Goal: Information Seeking & Learning: Compare options

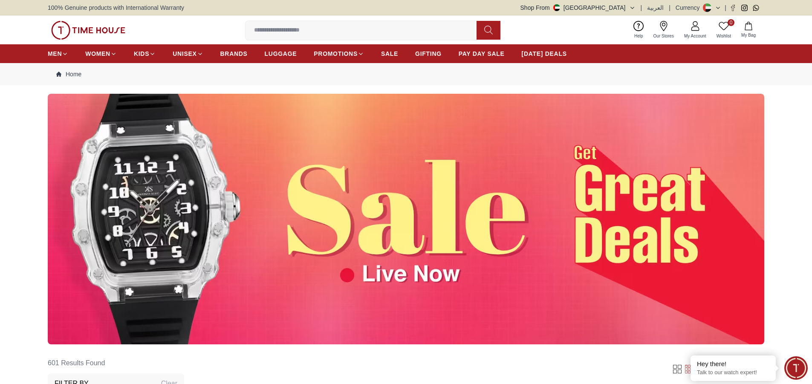
click at [661, 26] on icon at bounding box center [663, 26] width 10 height 10
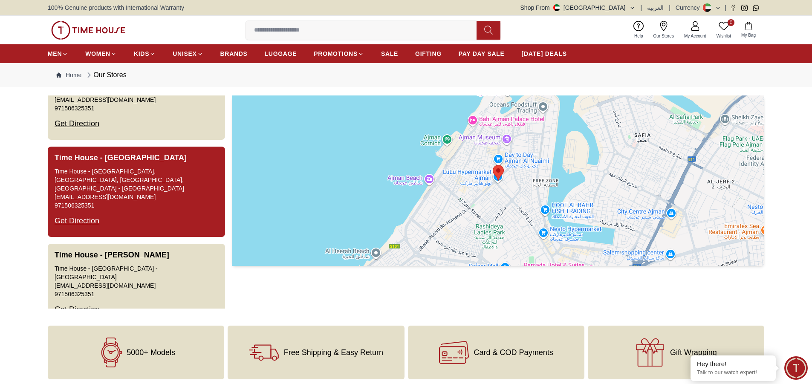
scroll to position [1619, 0]
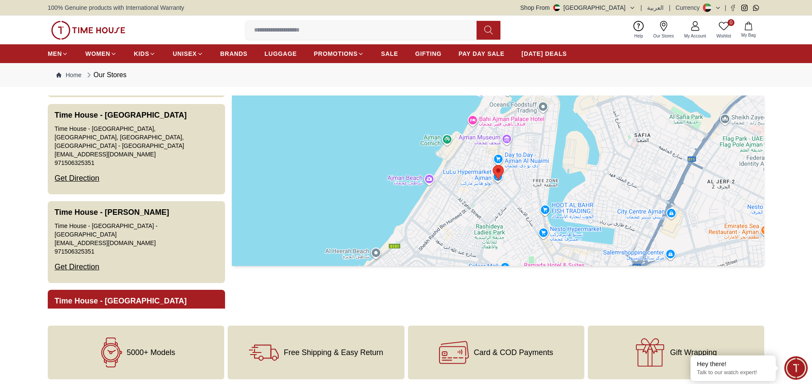
click at [139, 290] on button "Time House - [GEOGRAPHIC_DATA] [GEOGRAPHIC_DATA] - [GEOGRAPHIC_DATA] [GEOGRAPHI…" at bounding box center [136, 331] width 177 height 82
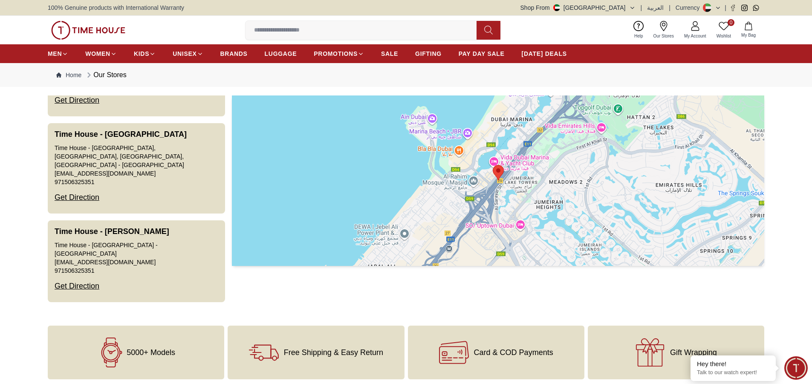
scroll to position [1617, 0]
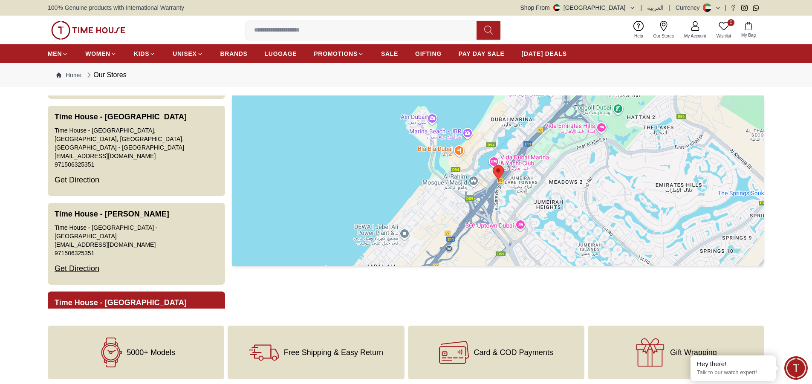
click at [174, 291] on button "Time House - [GEOGRAPHIC_DATA] [GEOGRAPHIC_DATA] - [GEOGRAPHIC_DATA] [GEOGRAPHI…" at bounding box center [136, 332] width 177 height 82
click at [147, 291] on button "Time House - [GEOGRAPHIC_DATA] [GEOGRAPHIC_DATA] - [GEOGRAPHIC_DATA] [GEOGRAPHI…" at bounding box center [136, 332] width 177 height 82
click at [83, 346] on div "Get Direction" at bounding box center [77, 357] width 45 height 22
click at [91, 346] on div "Get Direction" at bounding box center [77, 357] width 45 height 22
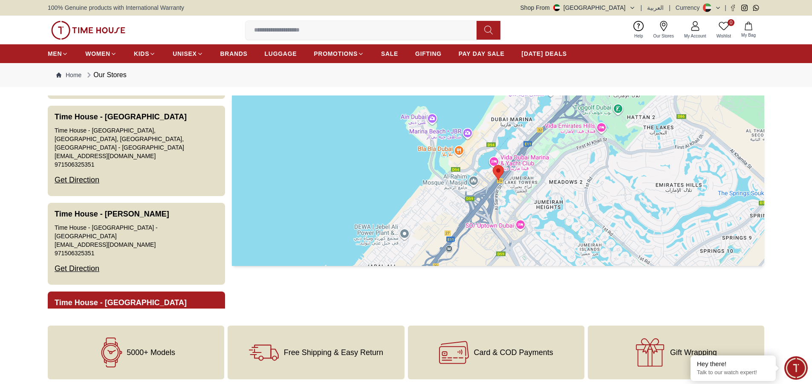
click at [91, 346] on div "Get Direction" at bounding box center [77, 357] width 45 height 22
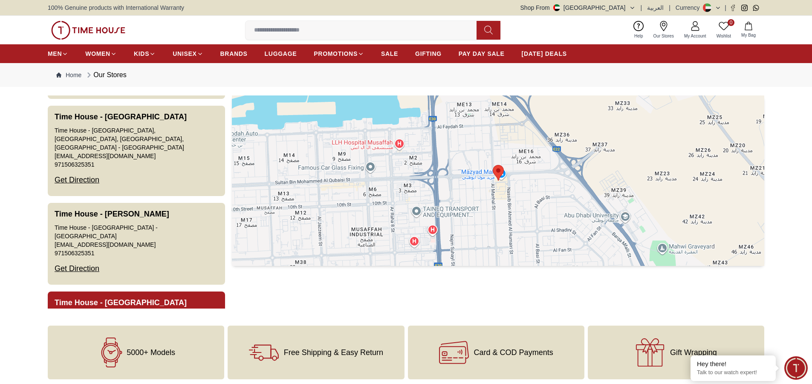
click at [181, 291] on button "Time House - [GEOGRAPHIC_DATA] [GEOGRAPHIC_DATA] - [GEOGRAPHIC_DATA] [GEOGRAPHI…" at bounding box center [136, 332] width 177 height 82
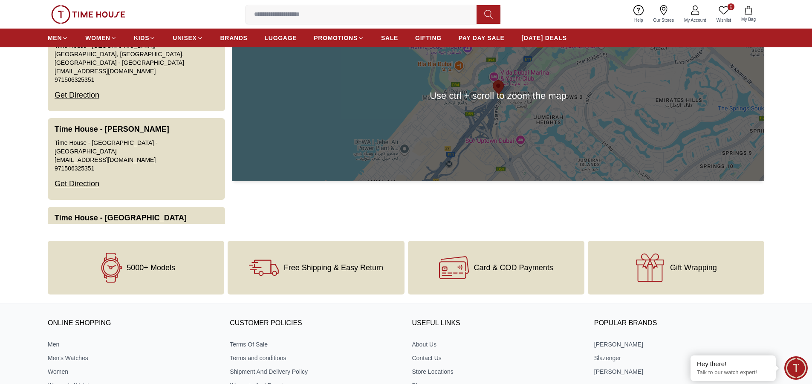
scroll to position [85, 0]
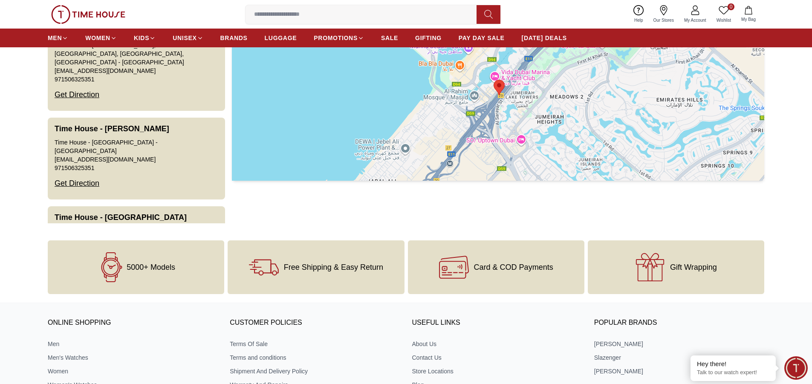
click at [465, 124] on div at bounding box center [498, 95] width 532 height 170
click at [498, 138] on div at bounding box center [498, 95] width 532 height 170
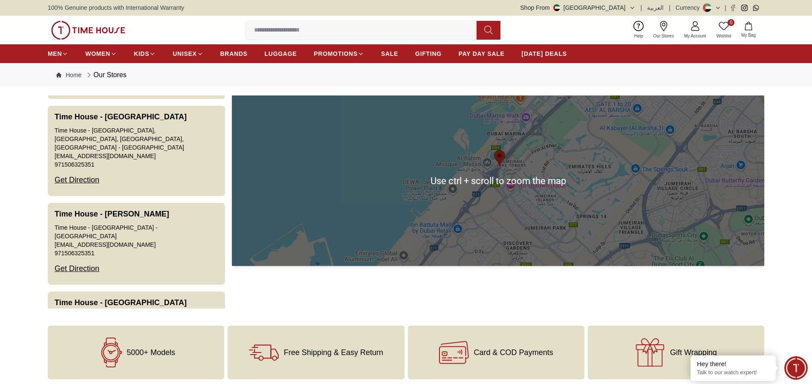
scroll to position [43, 0]
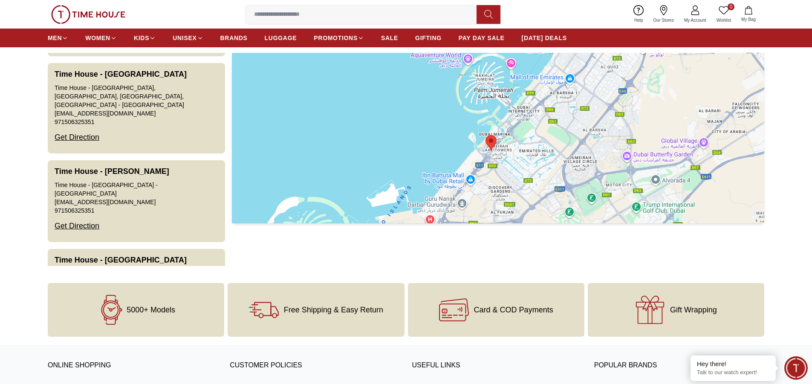
click at [737, 209] on div at bounding box center [498, 138] width 532 height 170
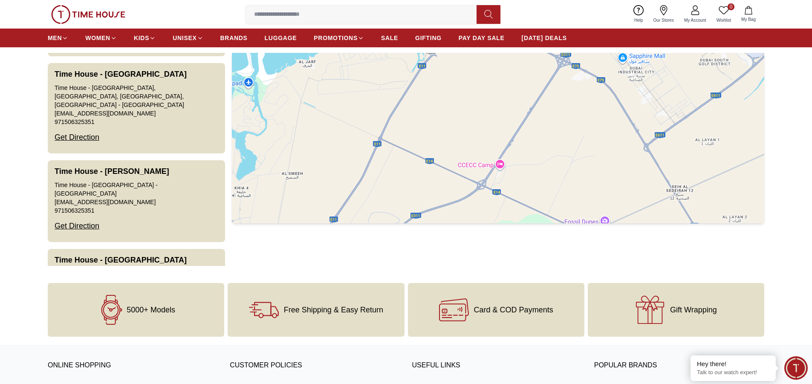
drag, startPoint x: 531, startPoint y: 112, endPoint x: 592, endPoint y: 20, distance: 110.6
click at [592, 20] on body "100% Genuine products with International Warranty Shop From [GEOGRAPHIC_DATA] |…" at bounding box center [406, 273] width 812 height 633
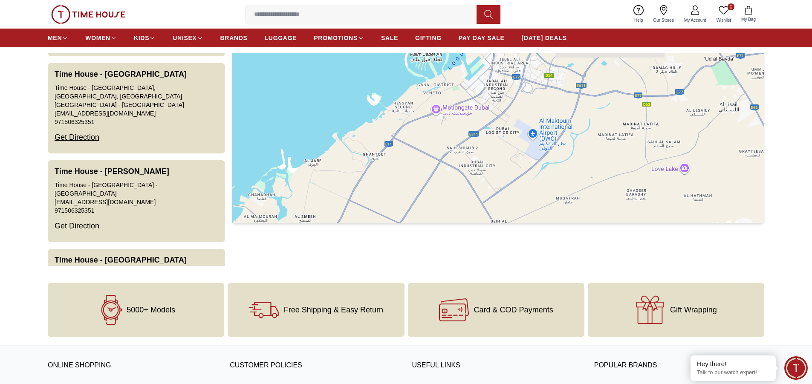
drag, startPoint x: 559, startPoint y: 106, endPoint x: 460, endPoint y: 174, distance: 120.1
click at [458, 175] on div at bounding box center [498, 138] width 532 height 170
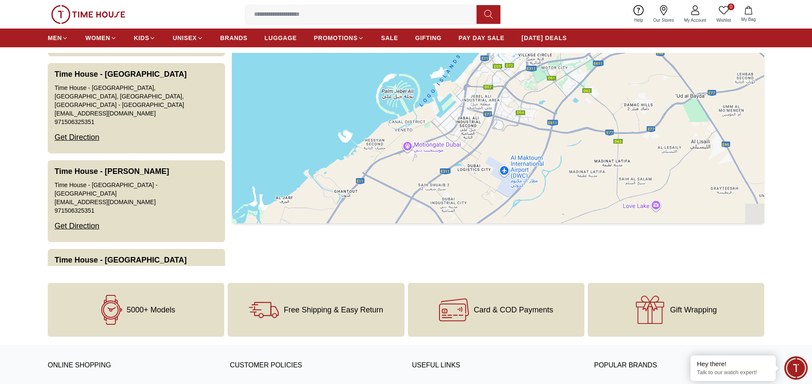
drag, startPoint x: 506, startPoint y: 156, endPoint x: 530, endPoint y: 146, distance: 26.3
click at [498, 167] on div at bounding box center [498, 138] width 532 height 170
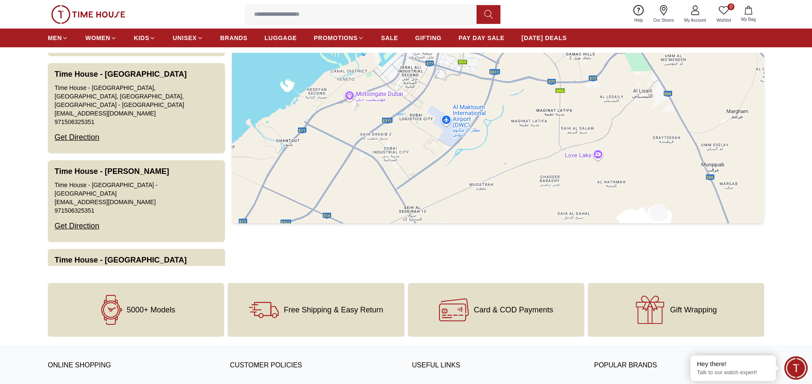
drag, startPoint x: 494, startPoint y: 148, endPoint x: 512, endPoint y: 77, distance: 73.8
click at [512, 77] on div at bounding box center [498, 138] width 532 height 170
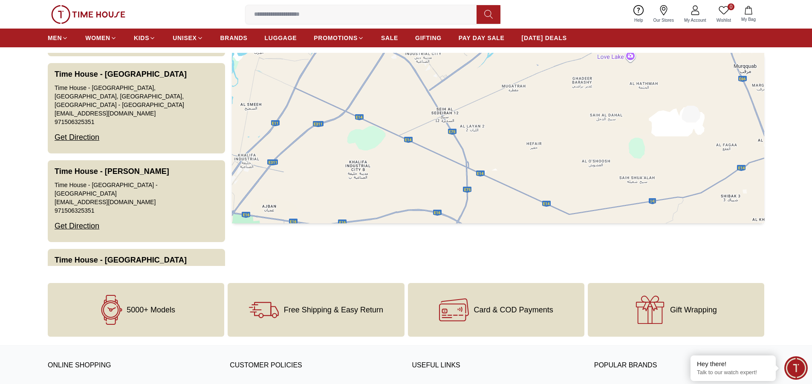
drag, startPoint x: 474, startPoint y: 173, endPoint x: 510, endPoint y: 73, distance: 106.2
click at [510, 73] on div at bounding box center [498, 138] width 532 height 170
drag, startPoint x: 510, startPoint y: 73, endPoint x: 512, endPoint y: 86, distance: 13.0
click at [512, 86] on div at bounding box center [498, 138] width 532 height 170
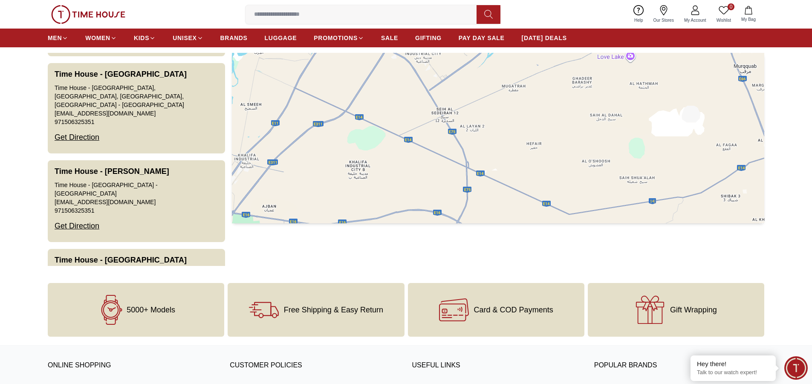
click at [512, 86] on div at bounding box center [498, 138] width 532 height 170
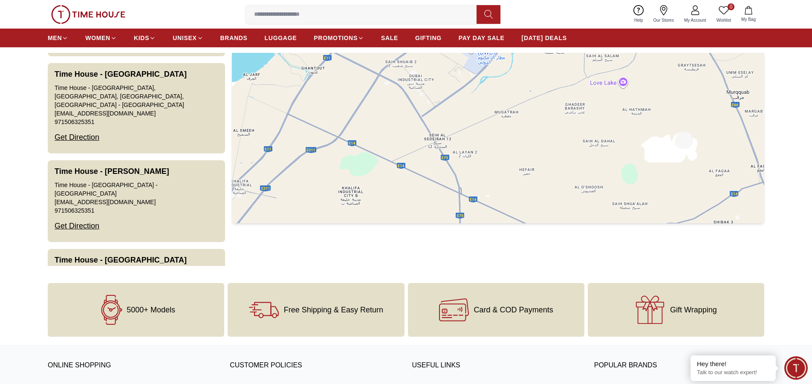
drag, startPoint x: 462, startPoint y: 114, endPoint x: 394, endPoint y: 162, distance: 83.0
click at [394, 162] on div at bounding box center [498, 138] width 532 height 170
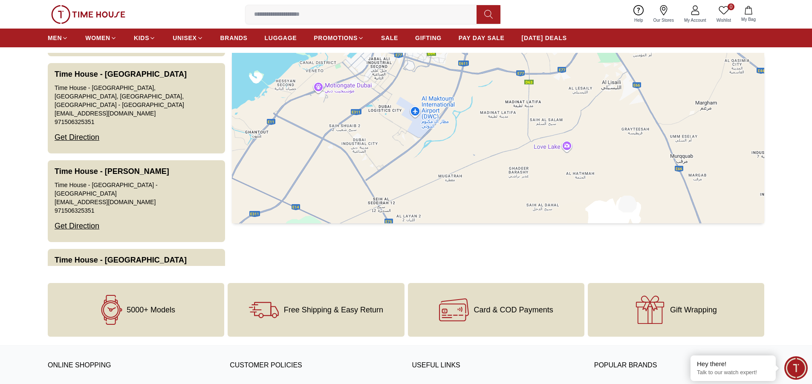
drag, startPoint x: 455, startPoint y: 163, endPoint x: 498, endPoint y: 176, distance: 45.3
click at [493, 176] on div at bounding box center [498, 138] width 532 height 170
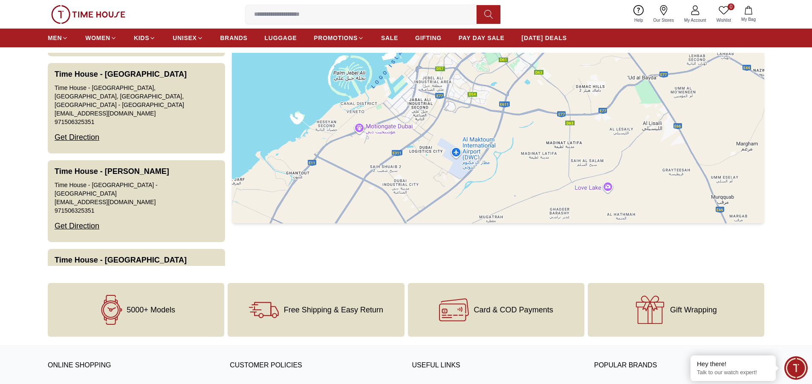
drag, startPoint x: 601, startPoint y: 121, endPoint x: 550, endPoint y: 149, distance: 58.3
click at [550, 149] on div at bounding box center [498, 138] width 532 height 170
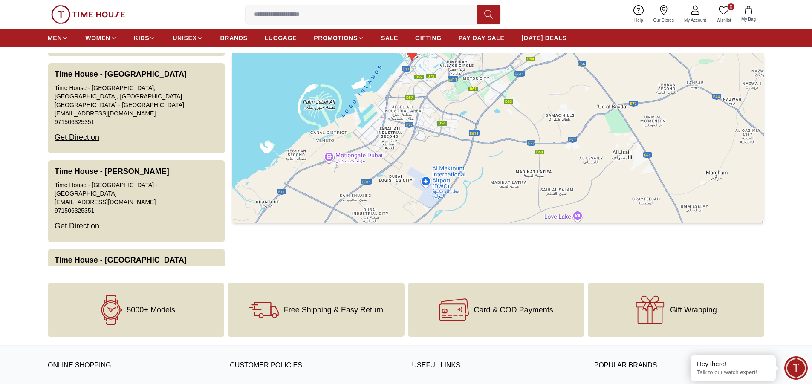
drag, startPoint x: 549, startPoint y: 149, endPoint x: 598, endPoint y: 172, distance: 53.9
click at [598, 172] on div at bounding box center [498, 138] width 532 height 170
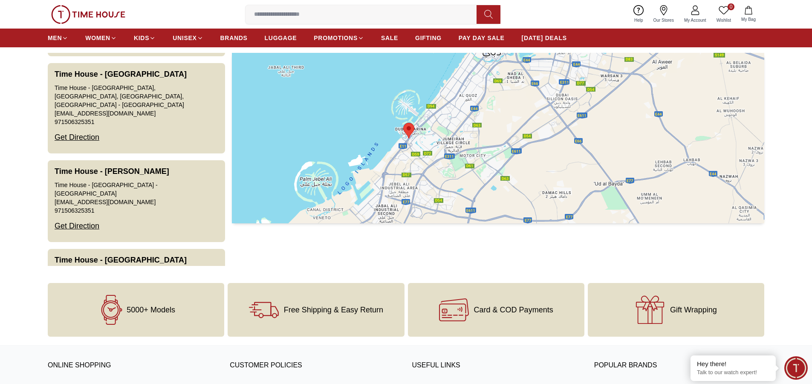
drag, startPoint x: 596, startPoint y: 131, endPoint x: 536, endPoint y: 186, distance: 80.8
click at [536, 186] on div at bounding box center [498, 138] width 532 height 170
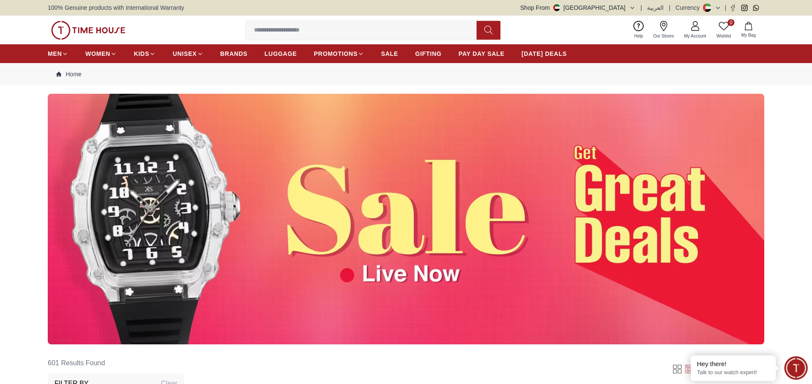
click at [366, 30] on input at bounding box center [364, 30] width 238 height 17
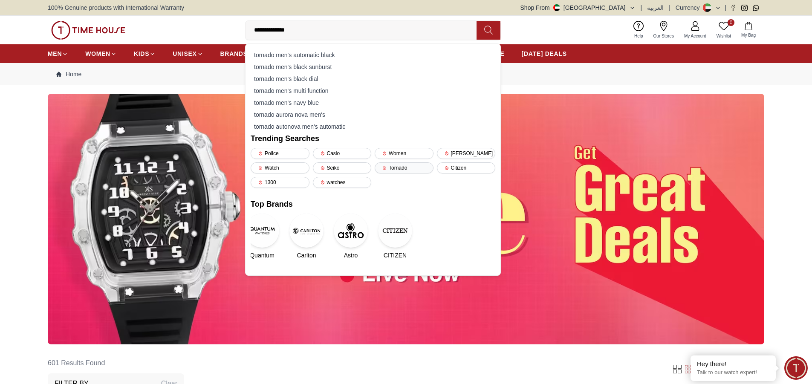
type input "**********"
click at [401, 165] on div "Tornado" at bounding box center [403, 167] width 59 height 11
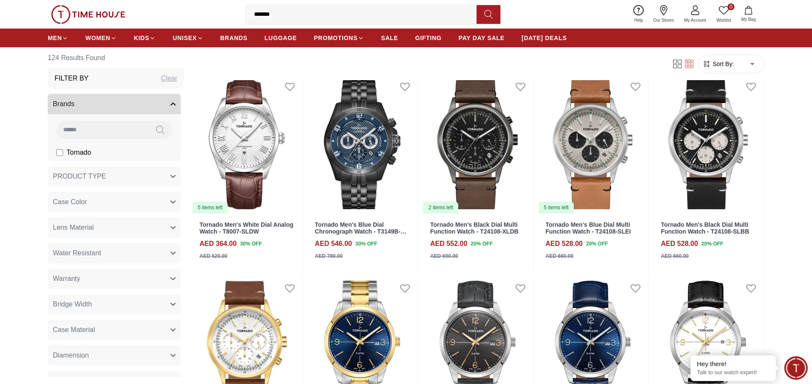
scroll to position [1383, 0]
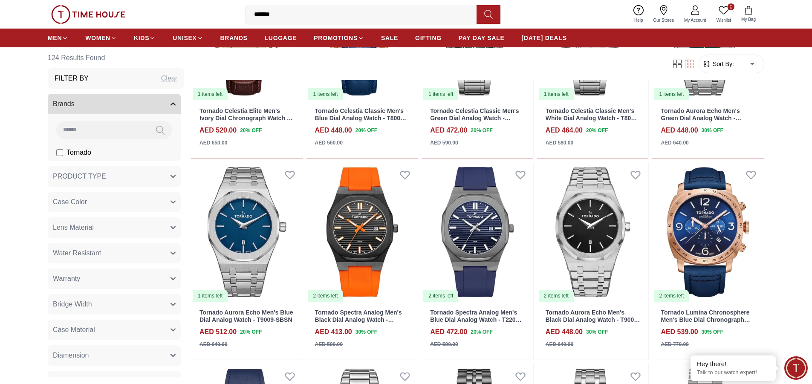
scroll to position [2524, 0]
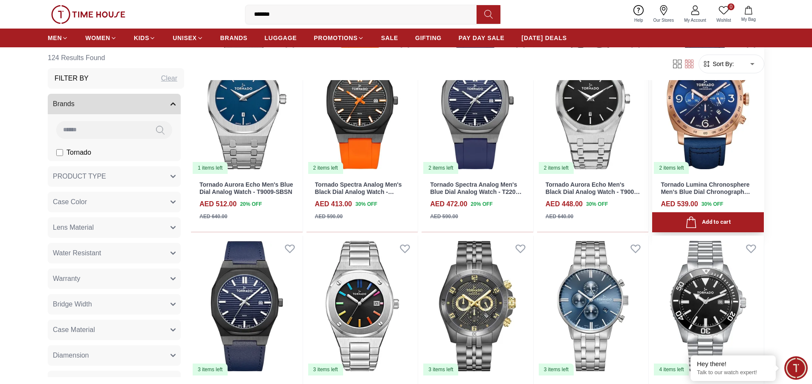
click at [702, 121] on img at bounding box center [708, 104] width 112 height 141
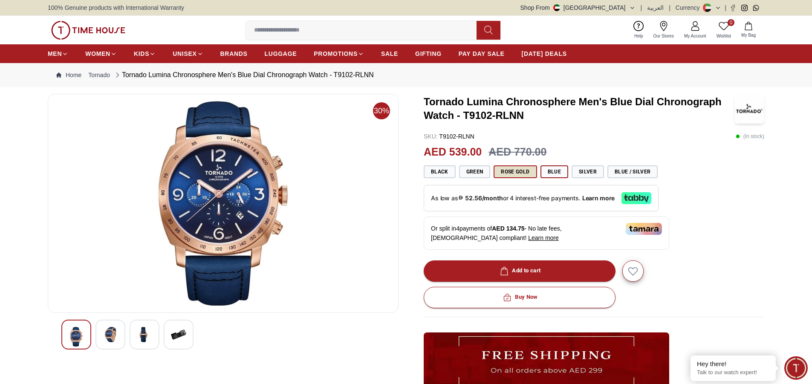
click at [511, 170] on button "Rose Gold" at bounding box center [514, 171] width 43 height 13
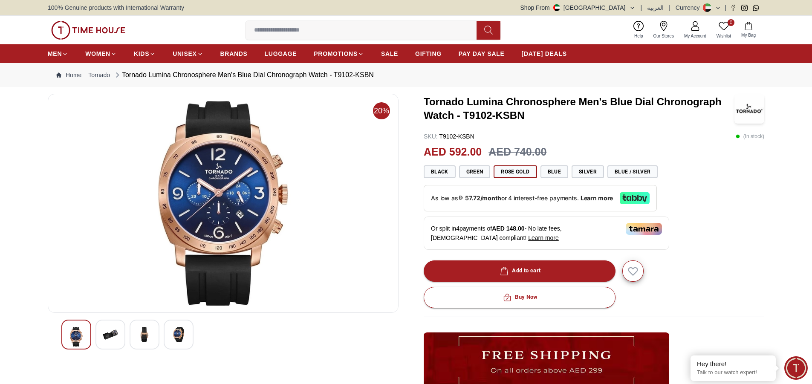
click at [290, 31] on input at bounding box center [364, 30] width 238 height 17
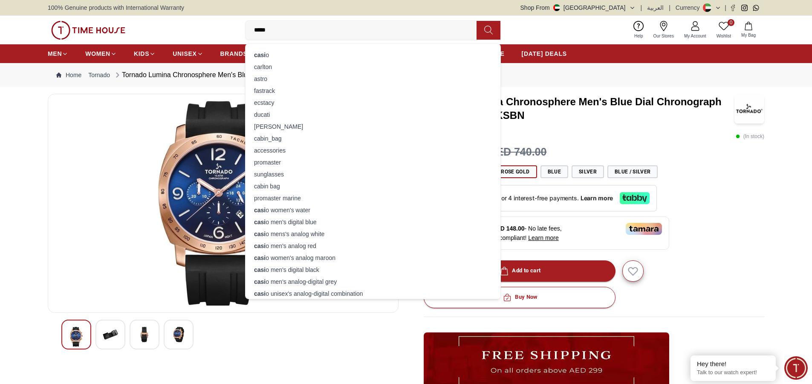
type input "******"
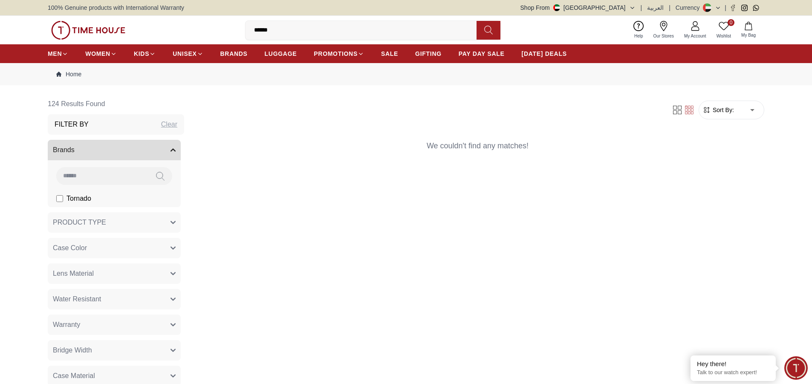
click at [292, 32] on input "******" at bounding box center [364, 30] width 238 height 17
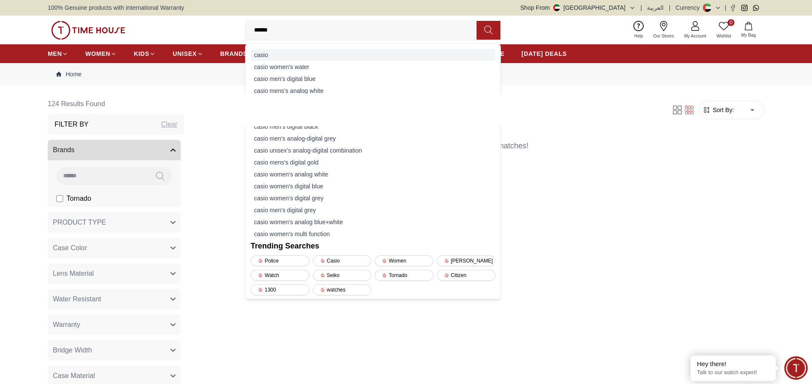
type input "*****"
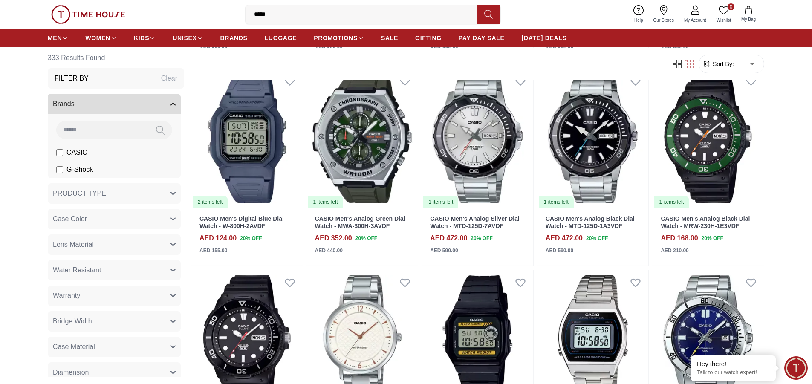
scroll to position [554, 0]
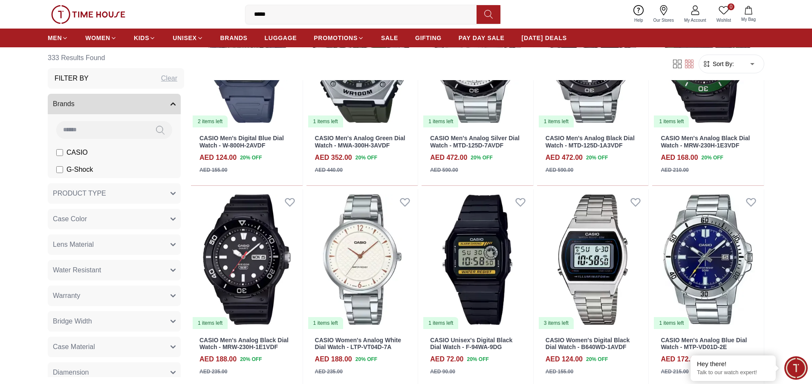
scroll to position [682, 0]
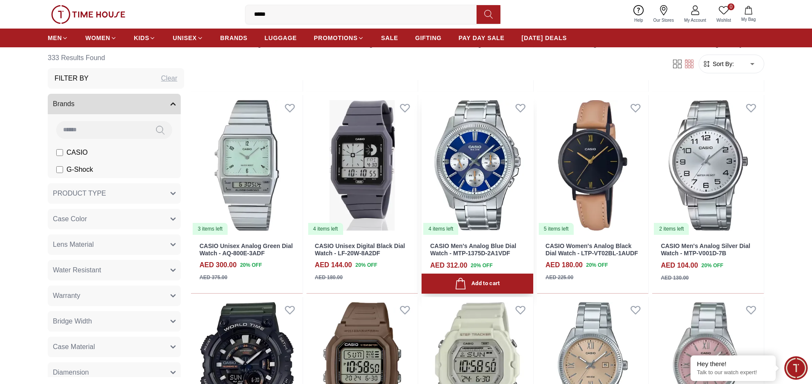
scroll to position [1363, 0]
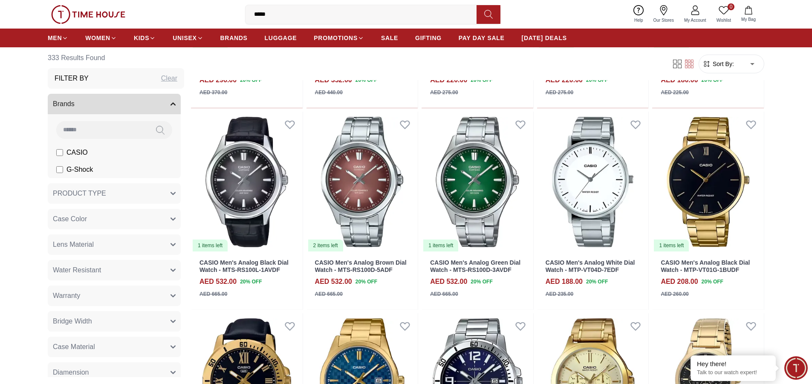
scroll to position [2684, 0]
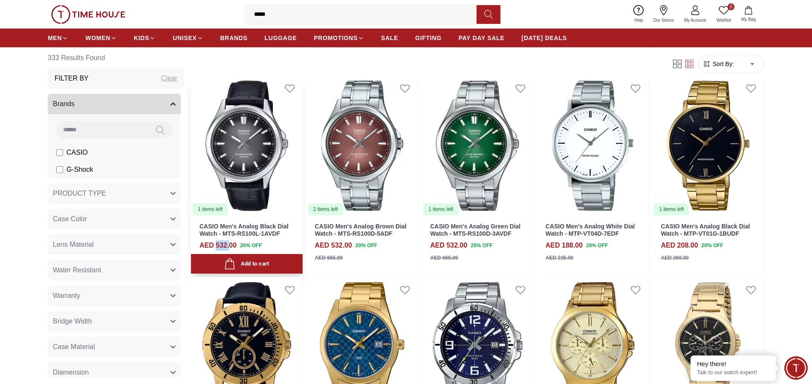
drag, startPoint x: 217, startPoint y: 246, endPoint x: 229, endPoint y: 243, distance: 12.2
click at [229, 243] on h4 "AED 532.00" at bounding box center [217, 245] width 37 height 10
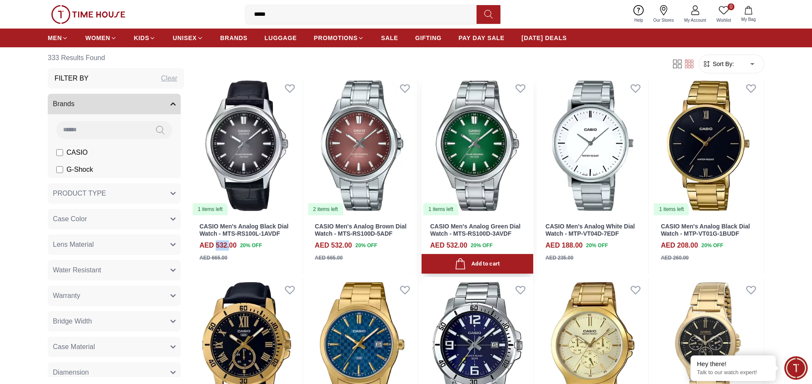
scroll to position [2727, 0]
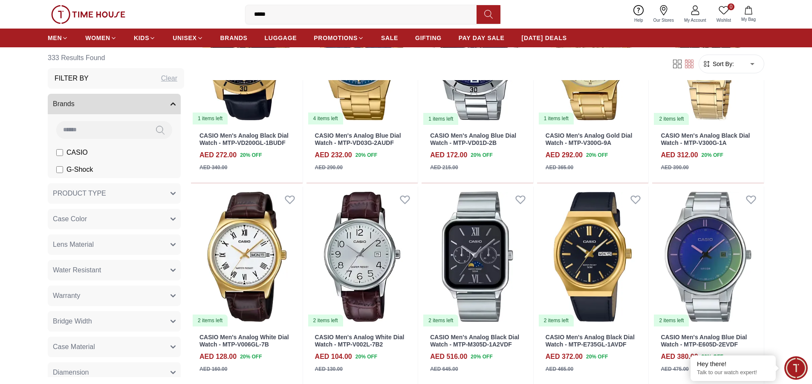
scroll to position [3025, 0]
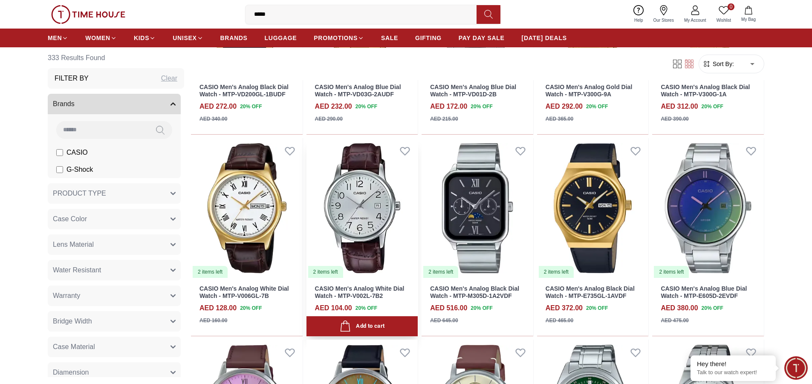
click at [370, 216] on img at bounding box center [362, 208] width 112 height 141
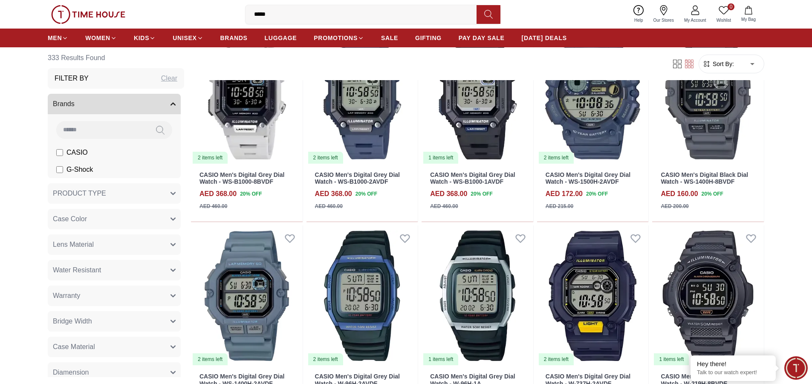
scroll to position [2099, 0]
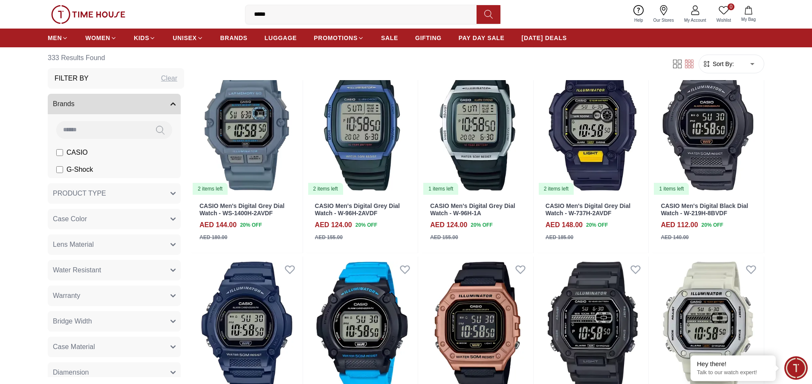
click at [280, 14] on input "*****" at bounding box center [364, 14] width 238 height 17
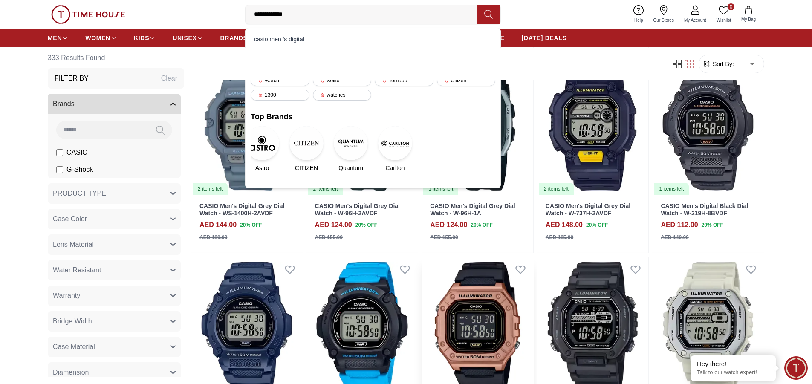
type input "**********"
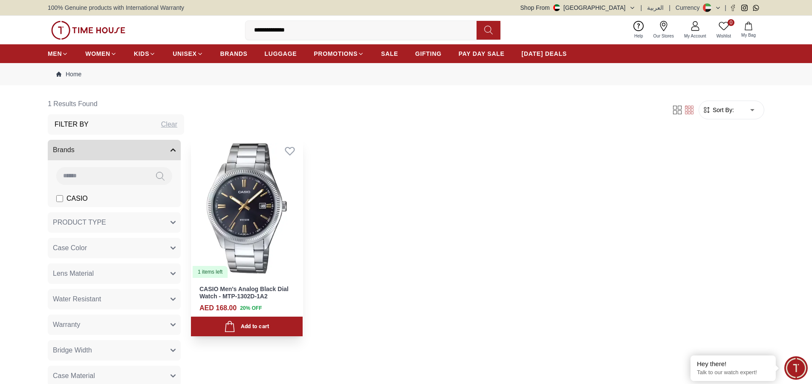
click at [256, 217] on img at bounding box center [247, 208] width 112 height 141
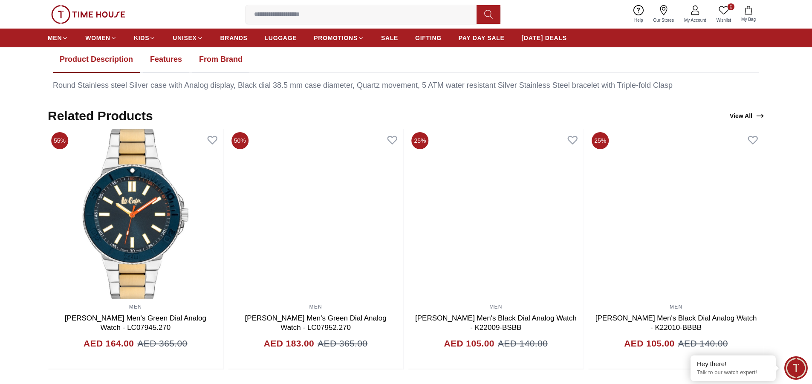
scroll to position [469, 0]
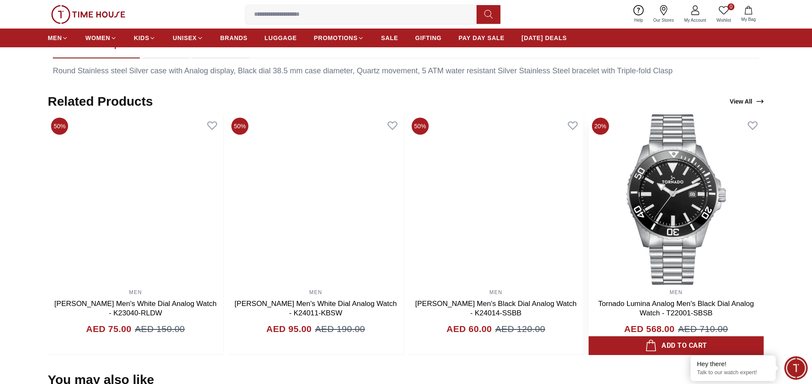
click at [686, 184] on img at bounding box center [676, 199] width 176 height 170
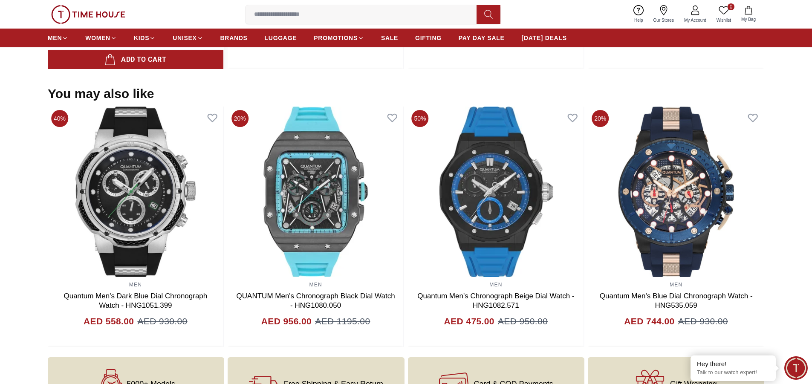
scroll to position [809, 0]
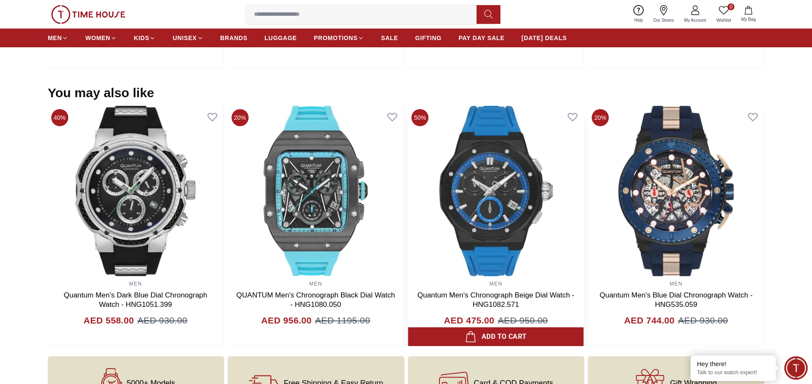
click at [368, 195] on div "20% MEN Quantum Men's Chronograph Black Dial Watch - HNG1010.651 AED 708.00 AED…" at bounding box center [226, 226] width 716 height 241
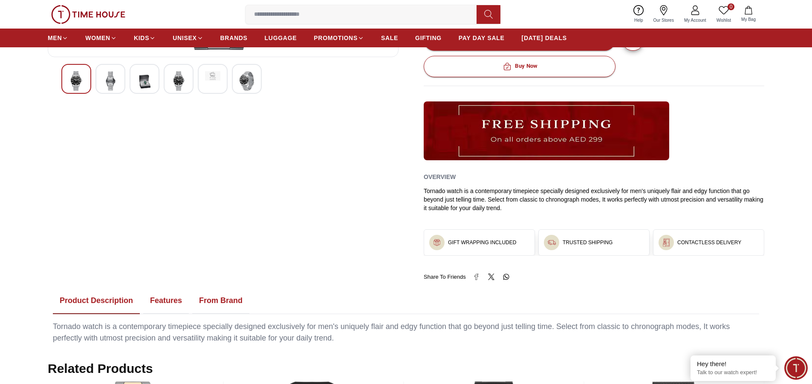
scroll to position [0, 0]
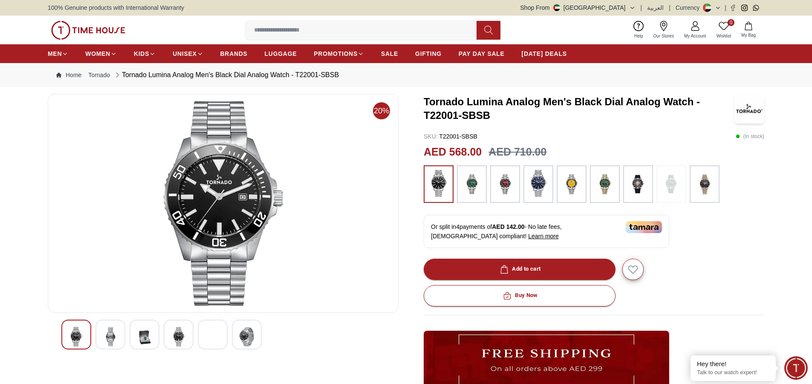
scroll to position [469, 0]
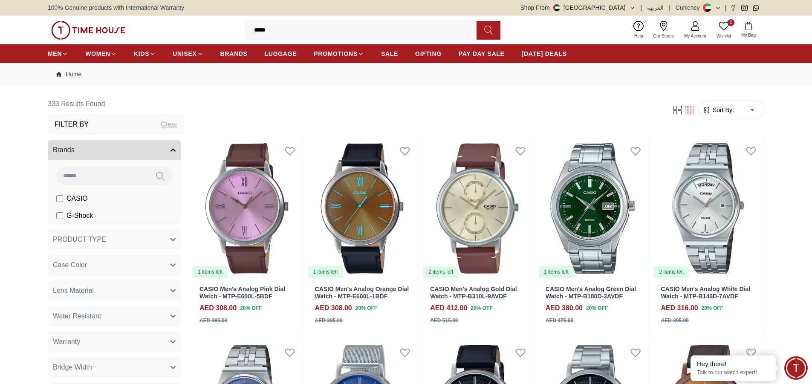
scroll to position [821, 0]
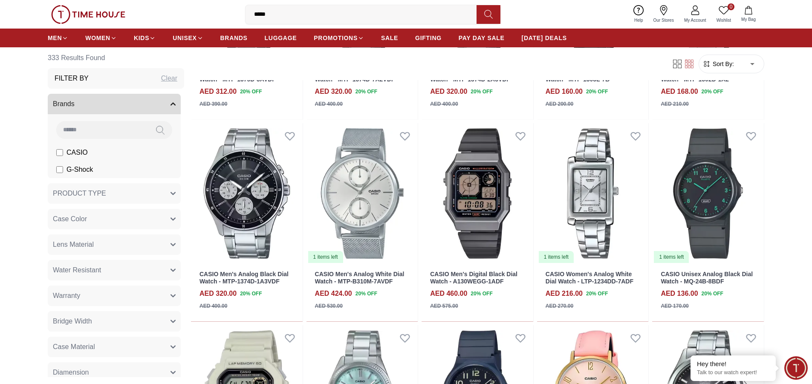
scroll to position [523, 0]
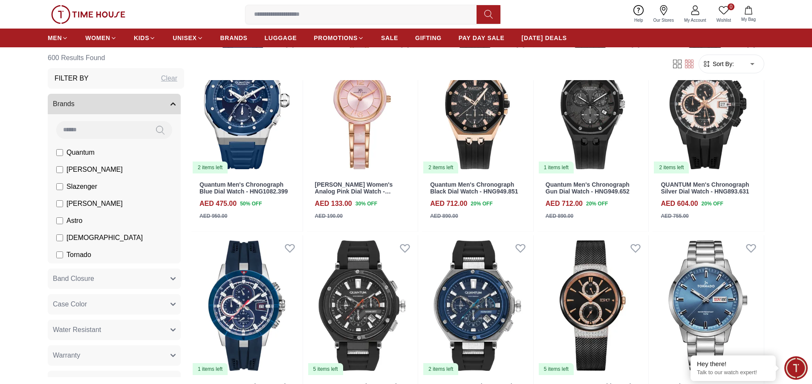
scroll to position [796, 0]
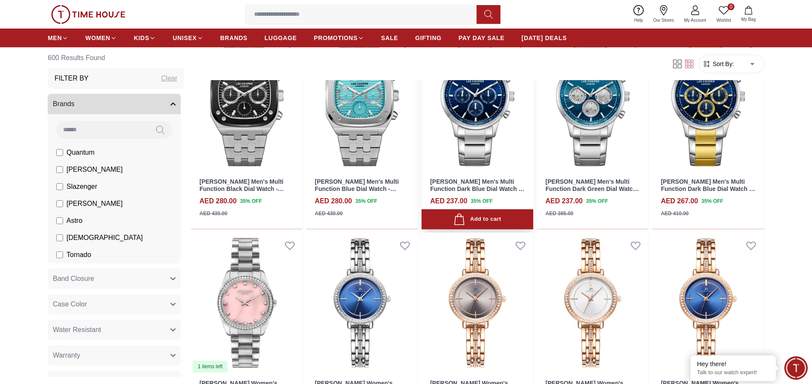
scroll to position [1599, 0]
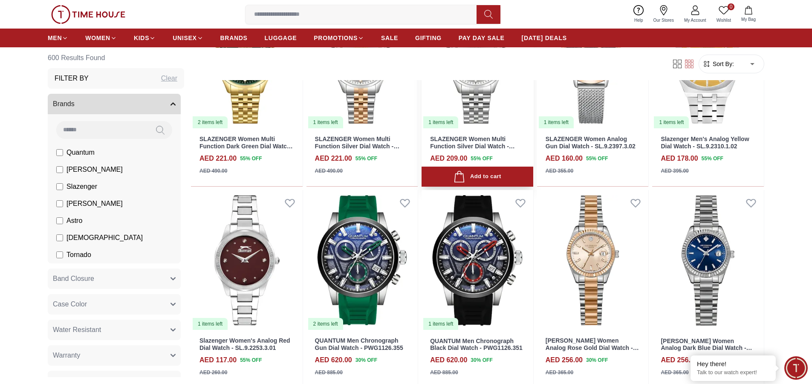
scroll to position [2514, 0]
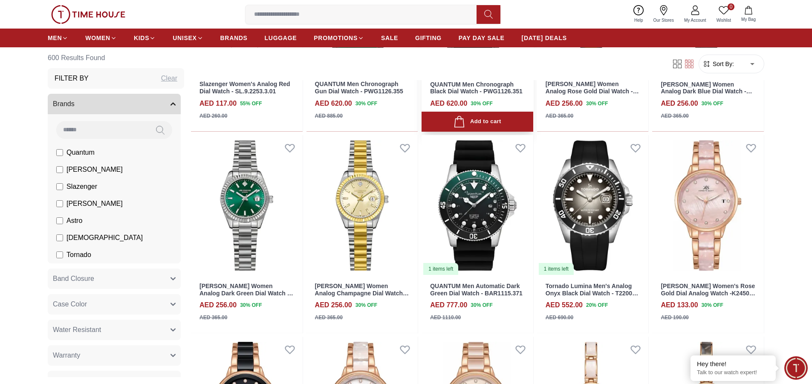
scroll to position [2684, 0]
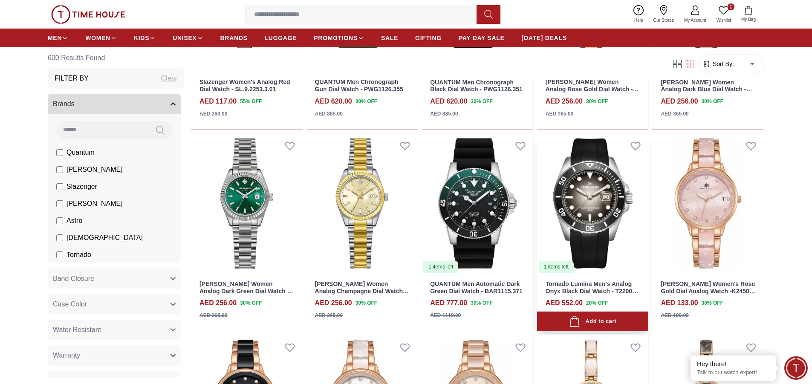
click at [585, 227] on img at bounding box center [593, 203] width 112 height 141
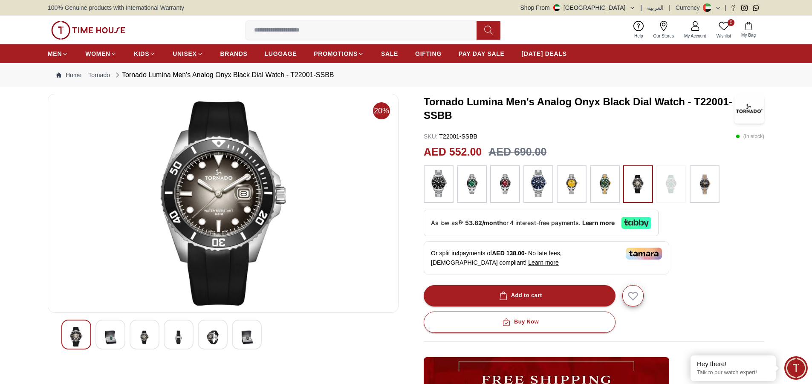
click at [446, 181] on img at bounding box center [438, 183] width 21 height 27
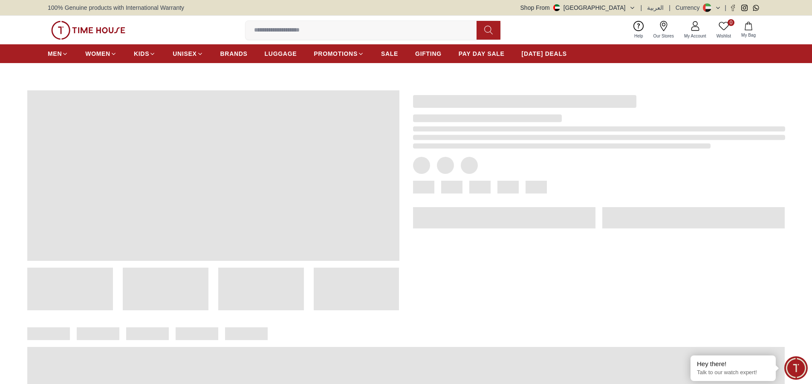
click at [471, 184] on span at bounding box center [479, 187] width 21 height 13
